Goal: Transaction & Acquisition: Purchase product/service

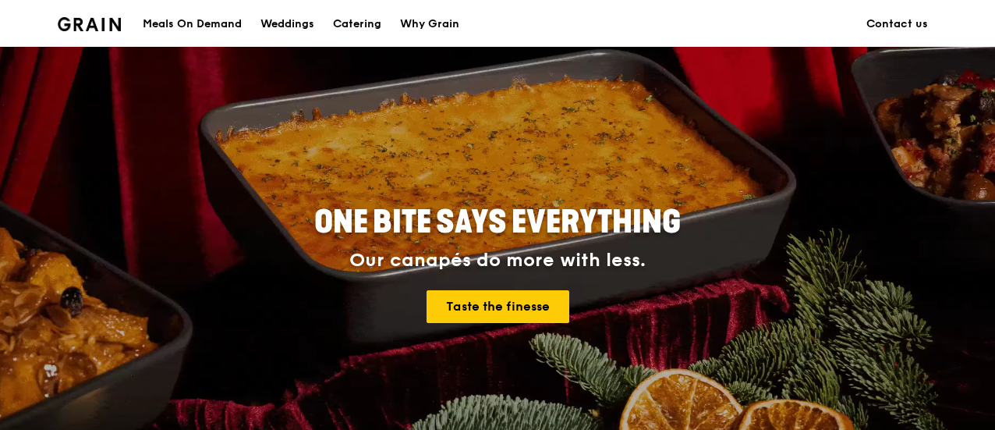
scroll to position [156, 0]
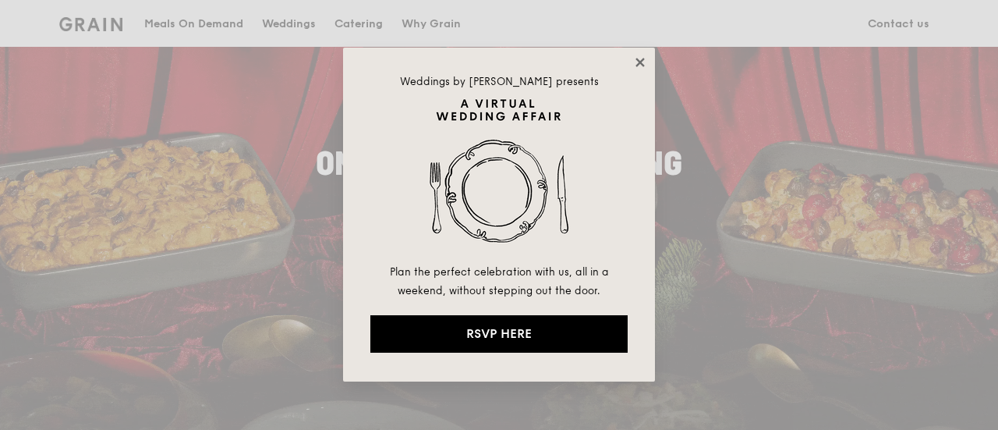
click at [644, 67] on icon at bounding box center [640, 62] width 14 height 14
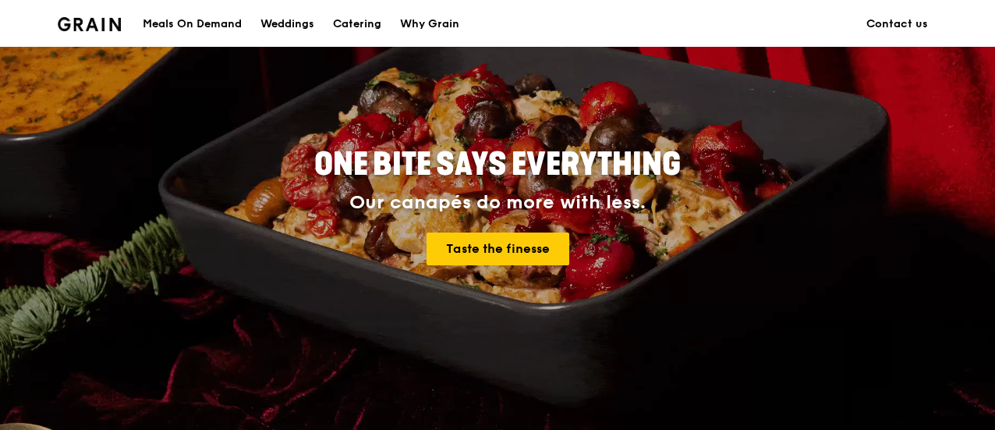
click at [235, 34] on div "Meals On Demand" at bounding box center [192, 24] width 99 height 47
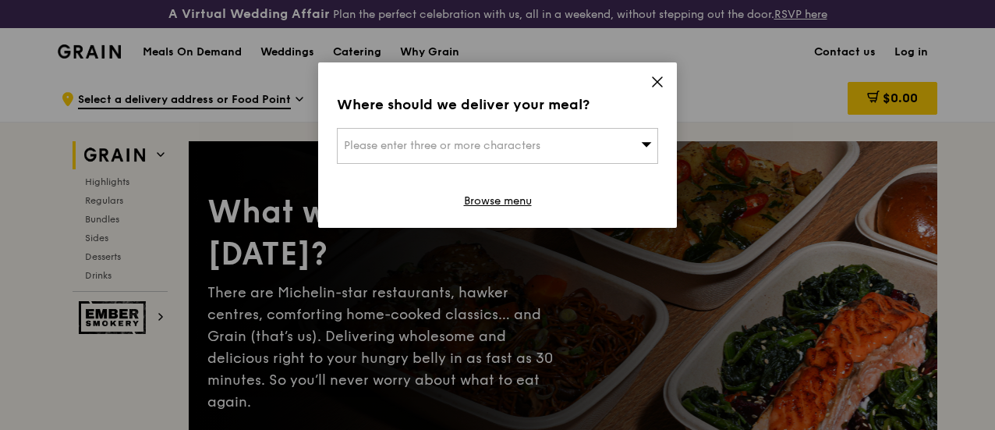
click at [410, 147] on span "Please enter three or more characters" at bounding box center [442, 145] width 196 height 13
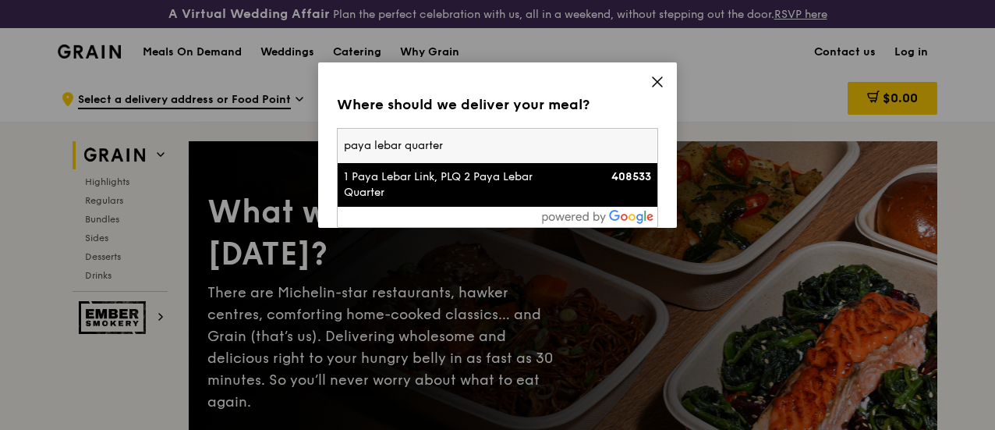
type input "paya lebar quarter"
click at [394, 182] on div "1 Paya Lebar Link, PLQ 2 Paya Lebar Quarter" at bounding box center [459, 184] width 231 height 31
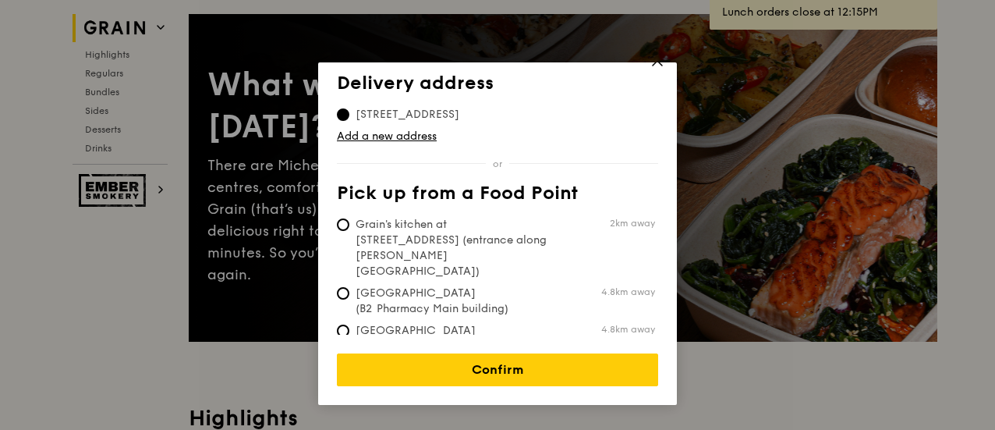
scroll to position [156, 0]
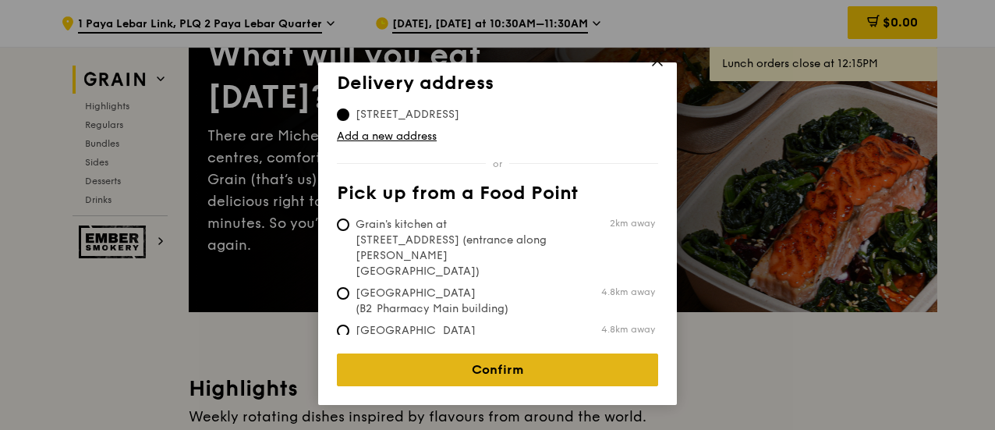
click at [529, 382] on link "Confirm" at bounding box center [497, 369] width 321 height 33
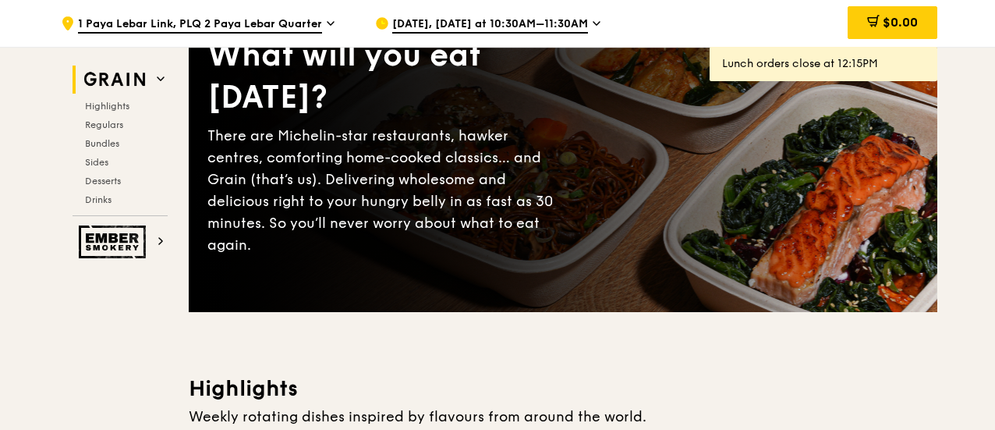
click at [475, 23] on span "[DATE], [DATE] at 10:30AM–11:30AM" at bounding box center [490, 24] width 196 height 17
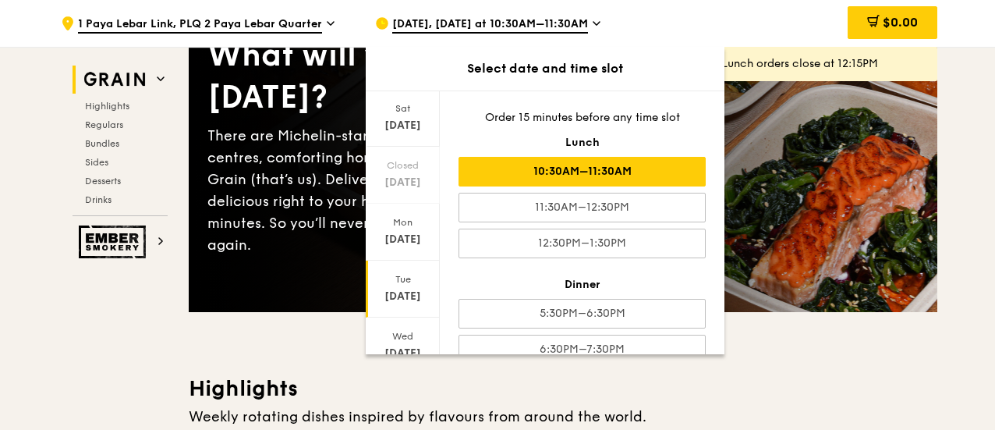
click at [408, 275] on div "Tue" at bounding box center [402, 279] width 69 height 12
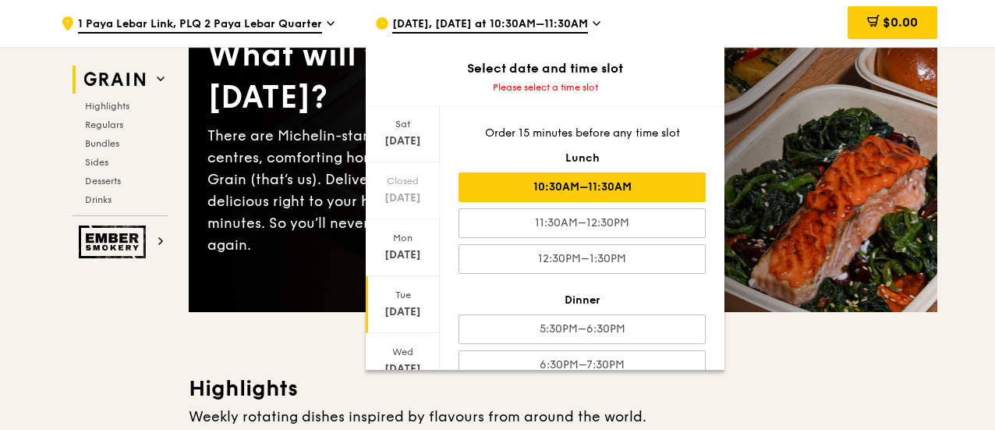
click at [558, 181] on div "10:30AM–11:30AM" at bounding box center [581, 187] width 247 height 30
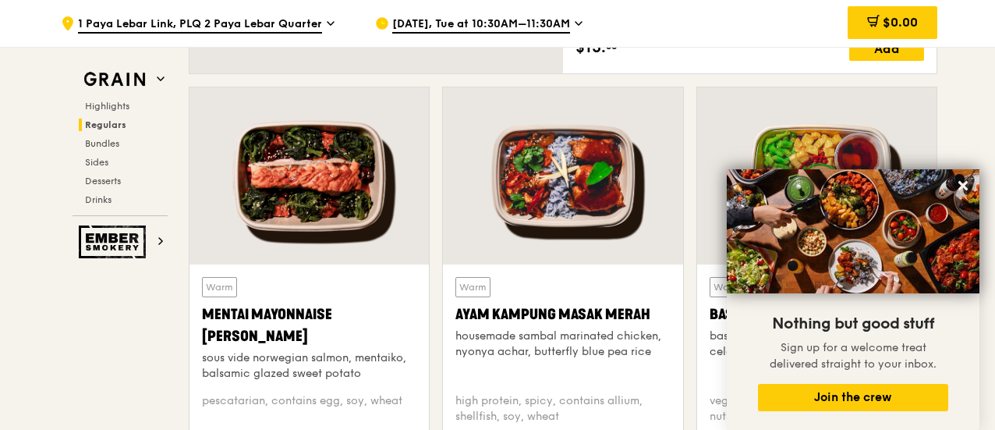
scroll to position [1403, 0]
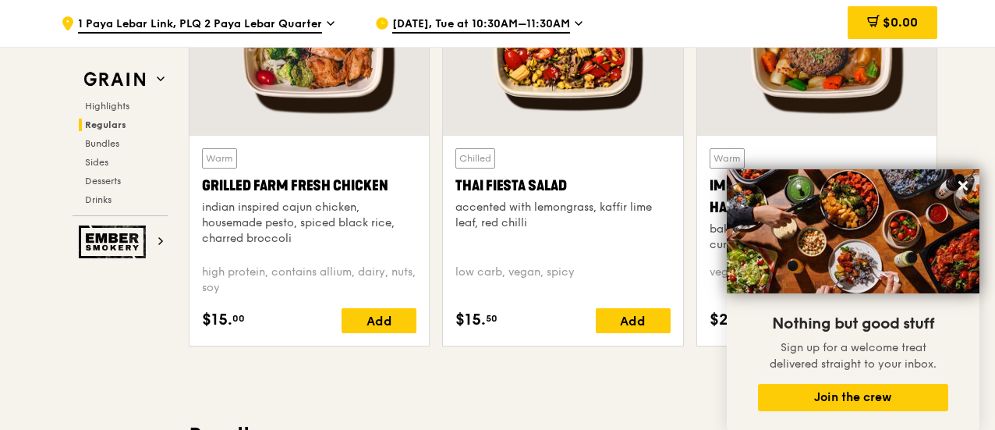
scroll to position [2027, 0]
